Goal: Transaction & Acquisition: Obtain resource

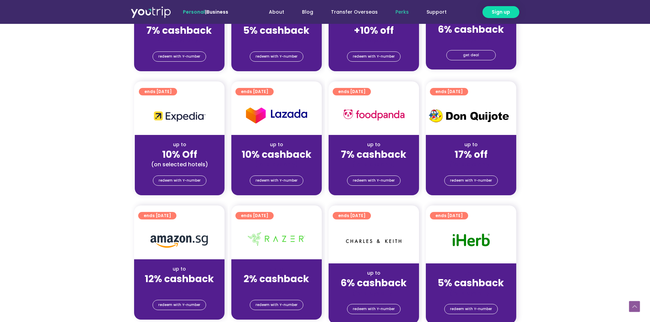
scroll to position [239, 0]
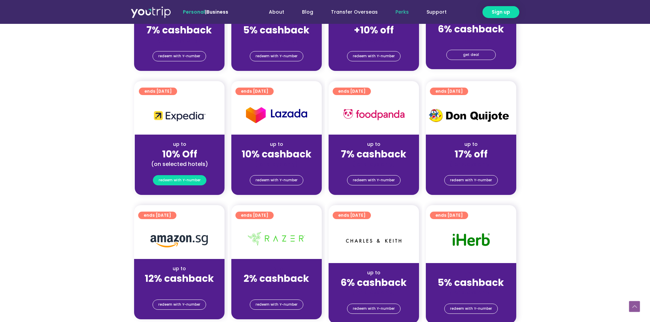
click at [180, 179] on span "redeem with Y-number" at bounding box center [180, 181] width 42 height 10
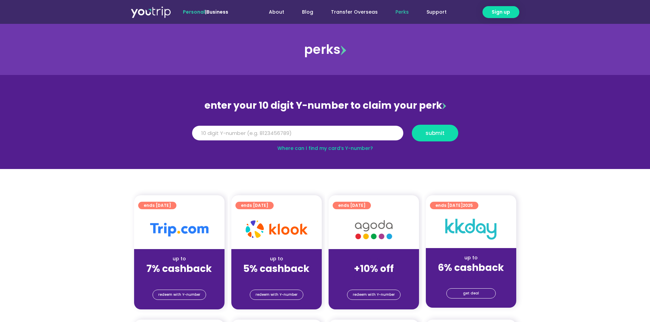
click at [298, 147] on link "Where can I find my card’s Y-number?" at bounding box center [324, 148] width 95 height 7
click at [324, 130] on input "Y Number" at bounding box center [297, 133] width 211 height 15
click at [312, 130] on input "Y Number" at bounding box center [297, 133] width 211 height 15
type input "8103398031"
click at [412, 125] on button "submit" at bounding box center [435, 133] width 46 height 17
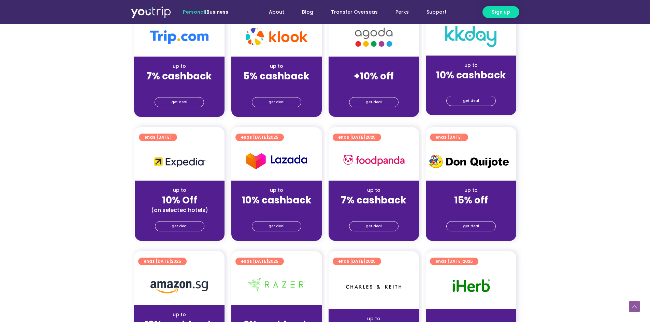
scroll to position [205, 0]
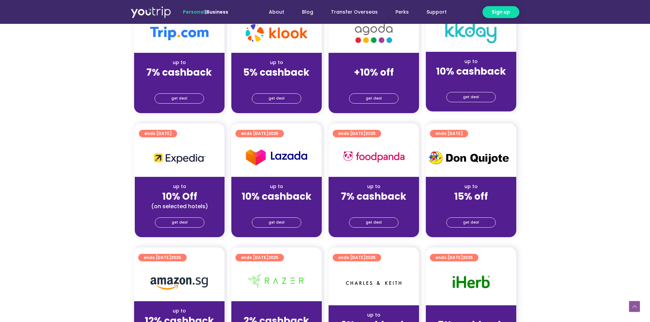
click at [189, 228] on div "get deal" at bounding box center [180, 223] width 90 height 27
click at [183, 221] on span "get deal" at bounding box center [180, 223] width 16 height 10
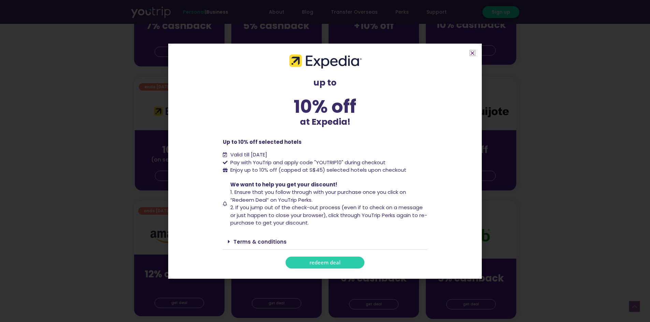
scroll to position [273, 0]
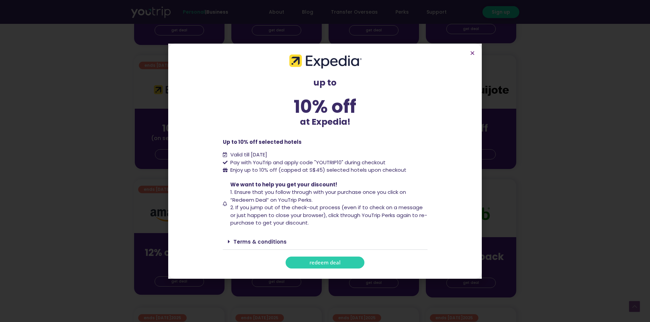
click at [329, 262] on span "redeem deal" at bounding box center [324, 262] width 31 height 5
